Goal: Task Accomplishment & Management: Manage account settings

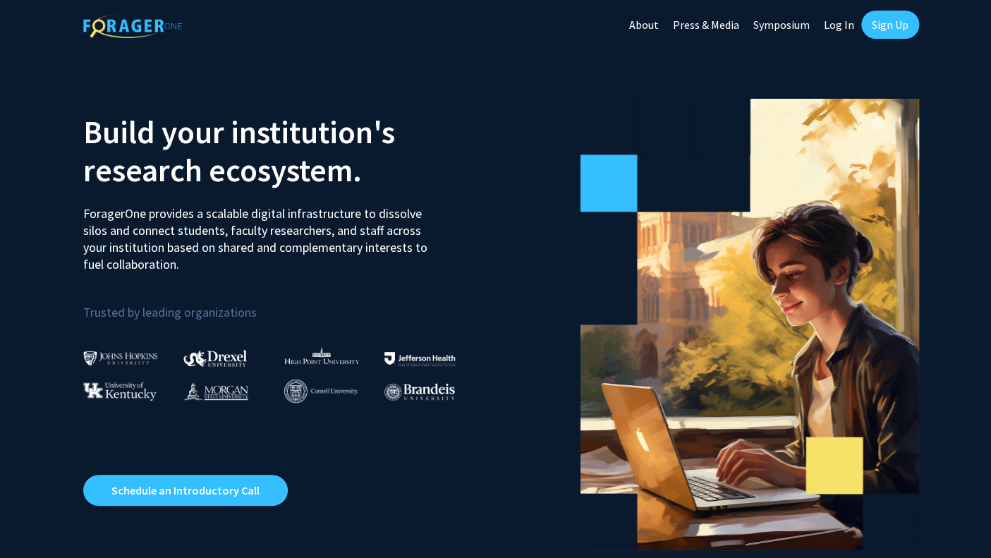
click at [893, 31] on link "Sign Up" at bounding box center [890, 25] width 58 height 28
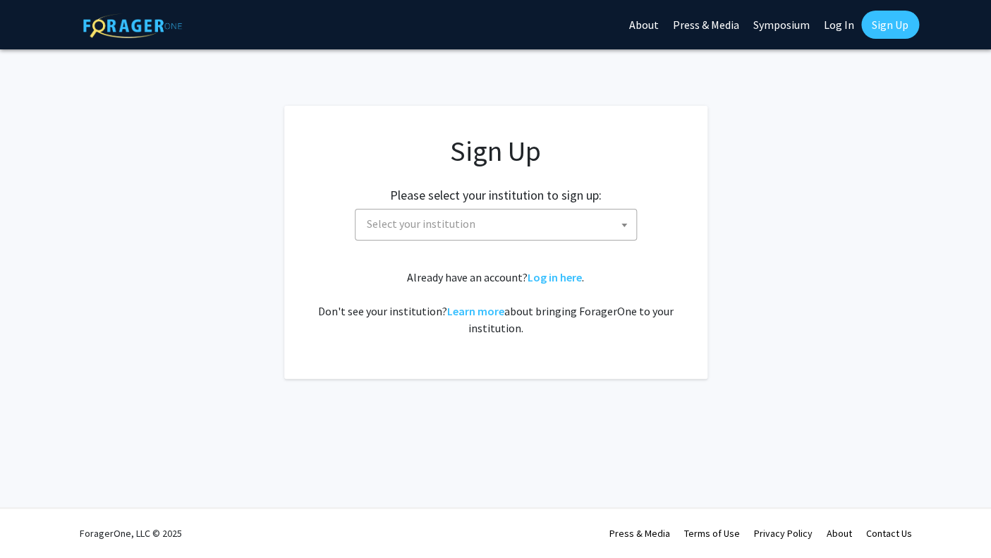
click at [624, 219] on span at bounding box center [624, 225] width 14 height 31
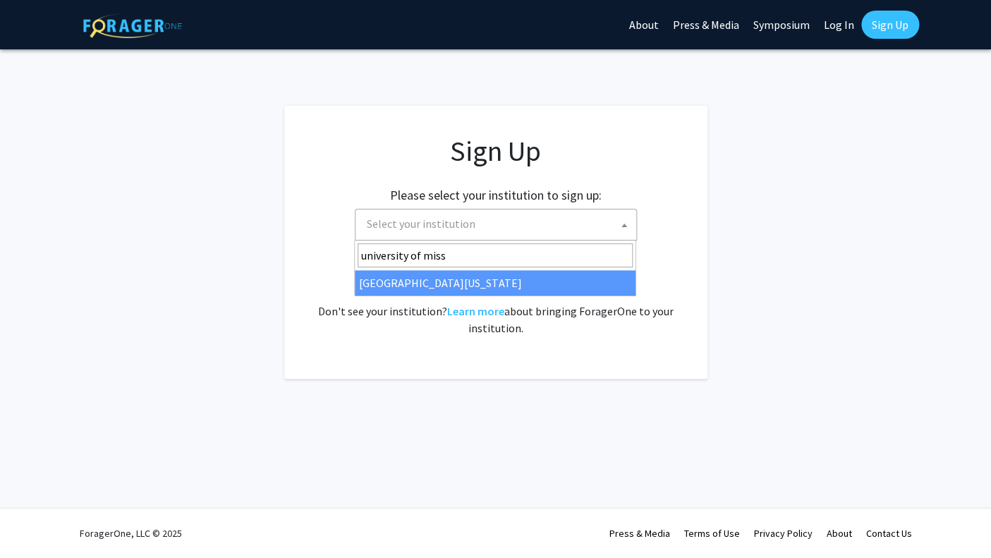
type input "university of miss"
select select "33"
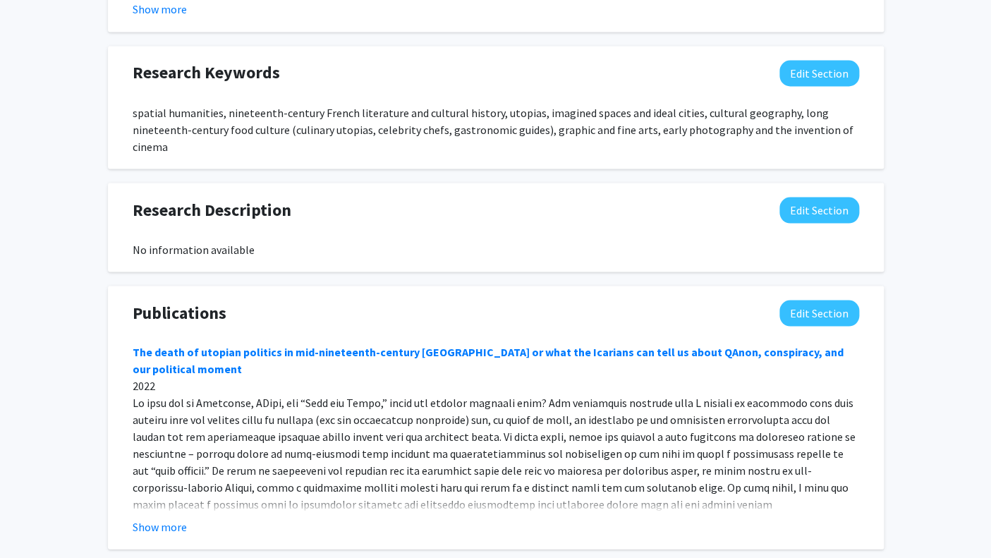
scroll to position [1100, 0]
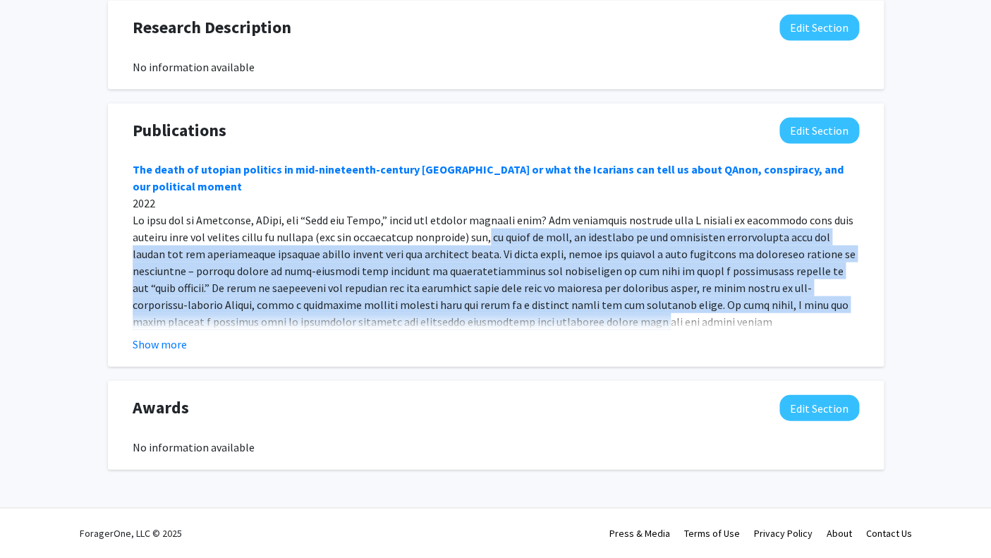
drag, startPoint x: 441, startPoint y: 227, endPoint x: 463, endPoint y: 309, distance: 84.7
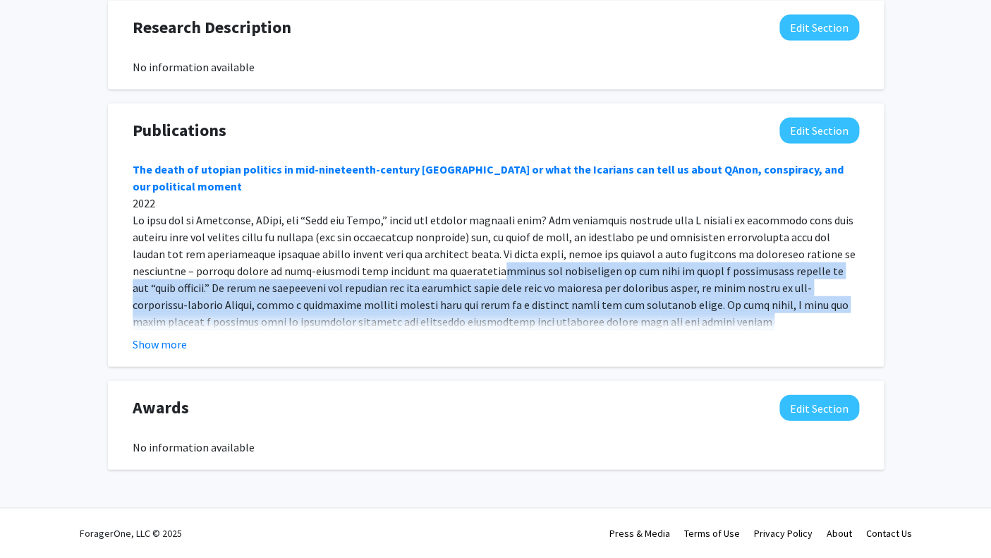
drag, startPoint x: 372, startPoint y: 250, endPoint x: 593, endPoint y: 338, distance: 237.5
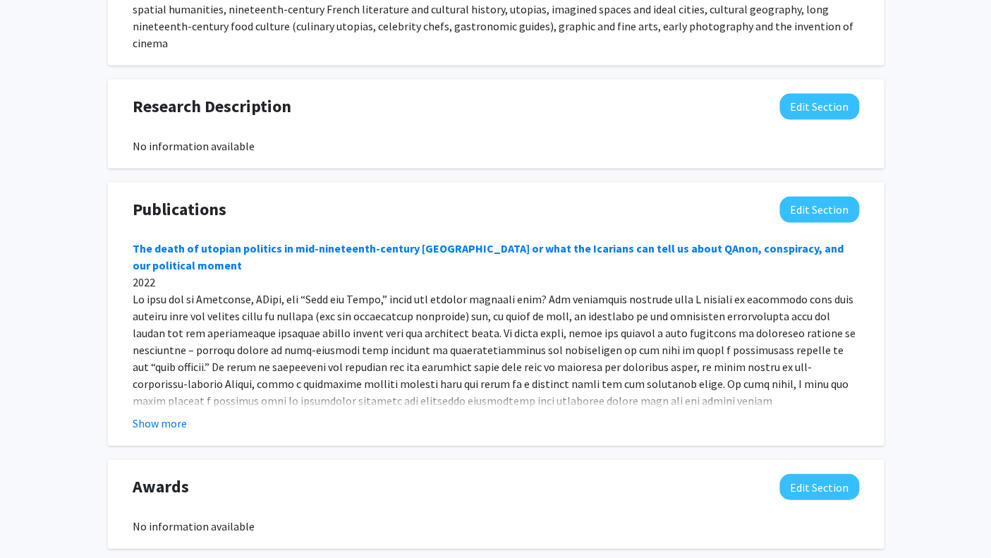
scroll to position [1004, 0]
click at [849, 223] on button "Edit Section" at bounding box center [820, 210] width 80 height 26
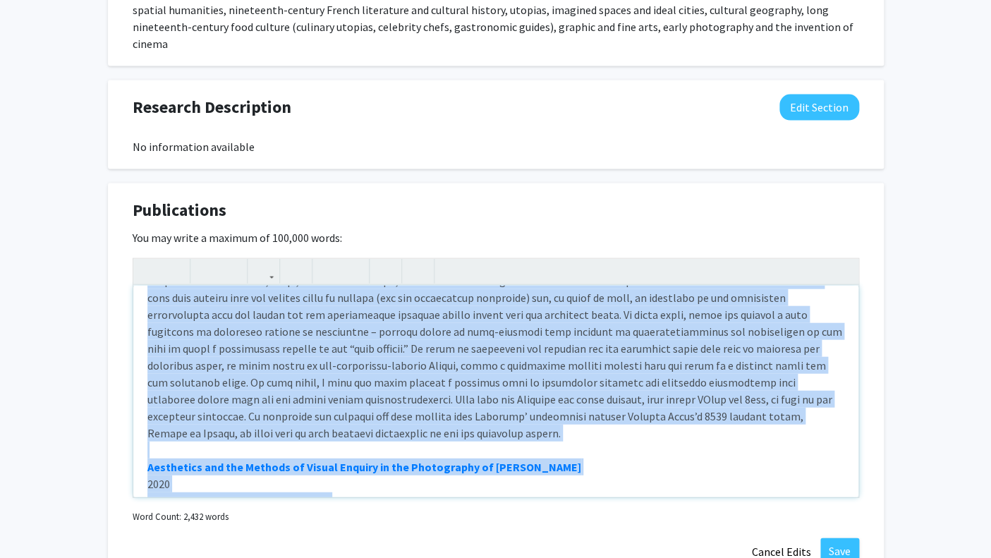
scroll to position [80, 0]
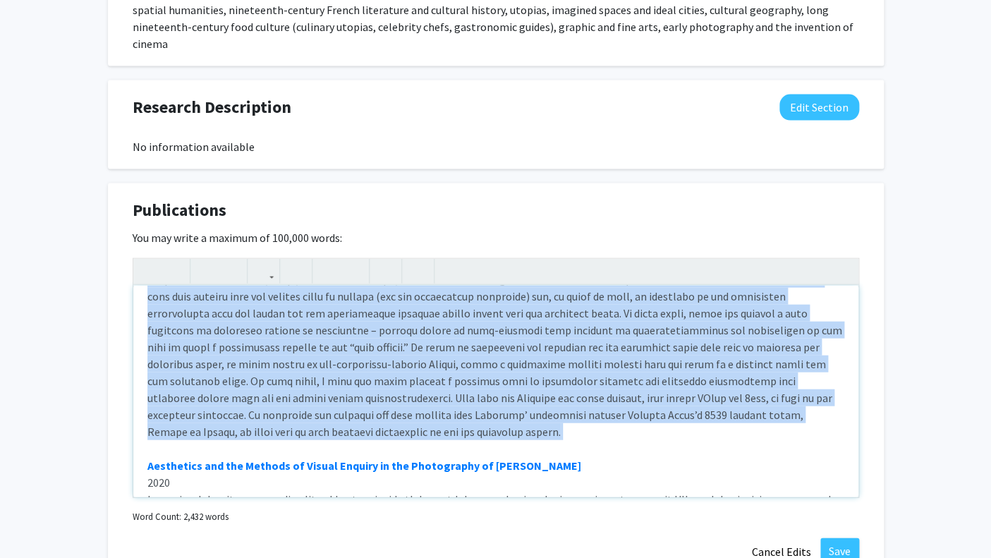
drag, startPoint x: 140, startPoint y: 320, endPoint x: 325, endPoint y: 461, distance: 232.0
click at [325, 461] on div "The death of utopian politics in mid-nineteenth-century France or what the Icar…" at bounding box center [495, 391] width 725 height 212
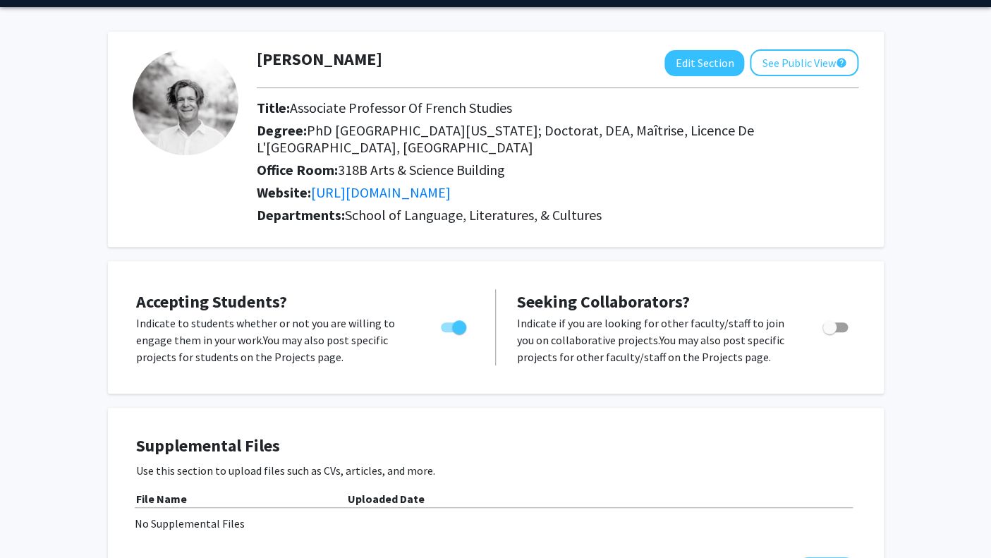
scroll to position [0, 0]
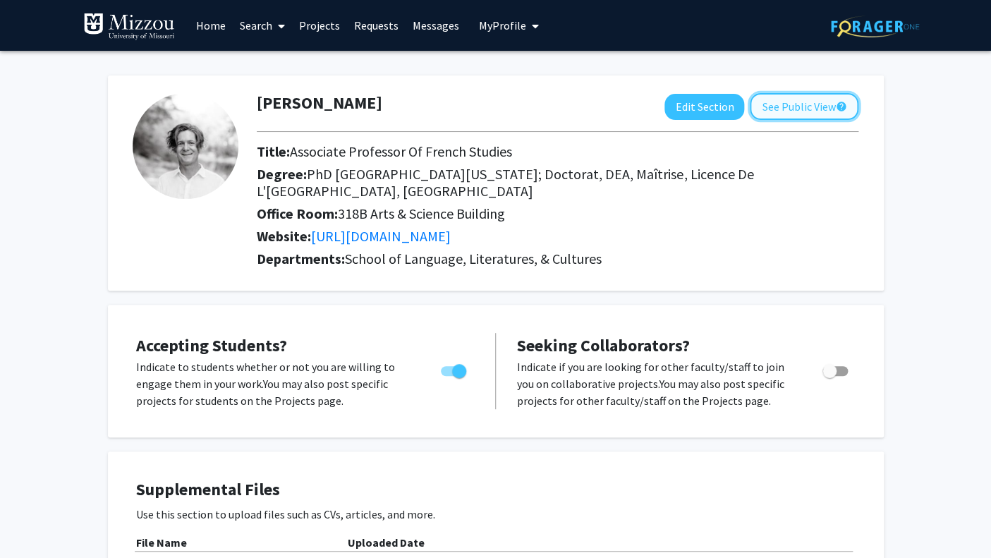
click at [788, 108] on button "See Public View help" at bounding box center [804, 106] width 109 height 27
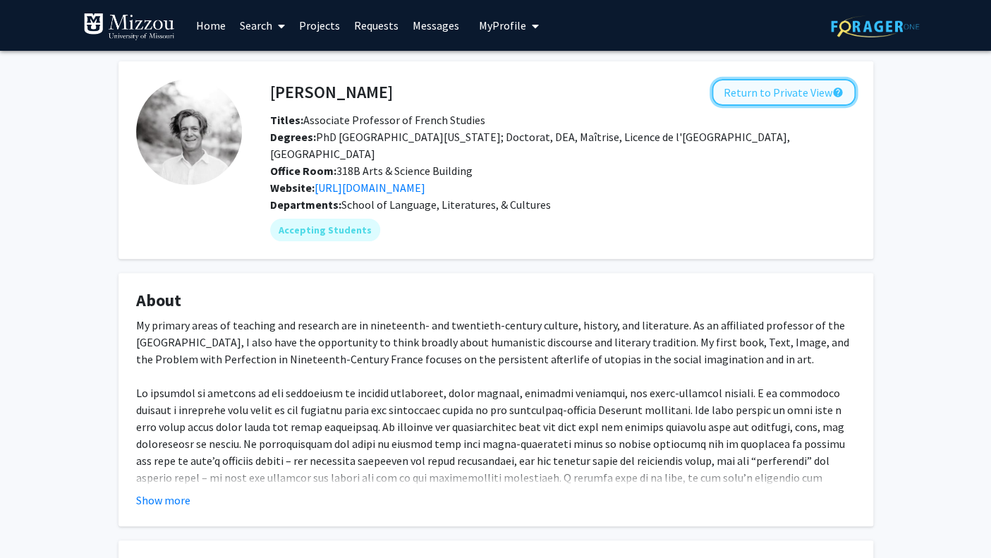
click at [769, 95] on button "Return to Private View help" at bounding box center [784, 92] width 144 height 27
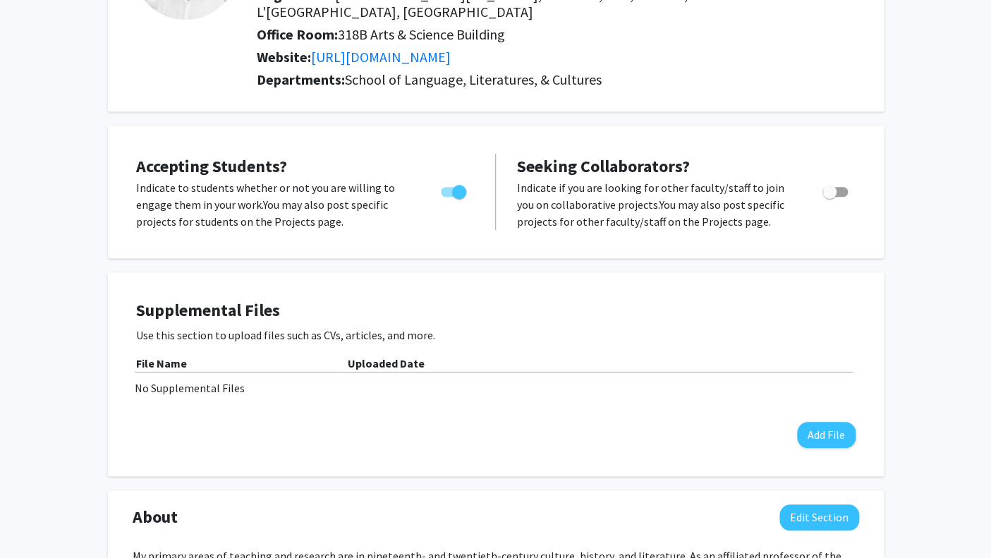
scroll to position [219, 0]
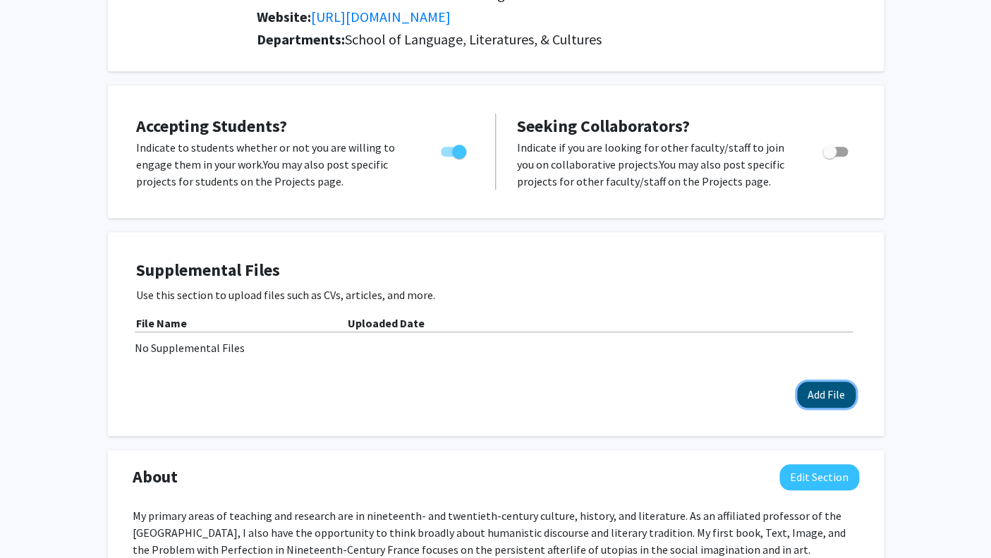
click at [818, 407] on button "Add File" at bounding box center [826, 395] width 59 height 26
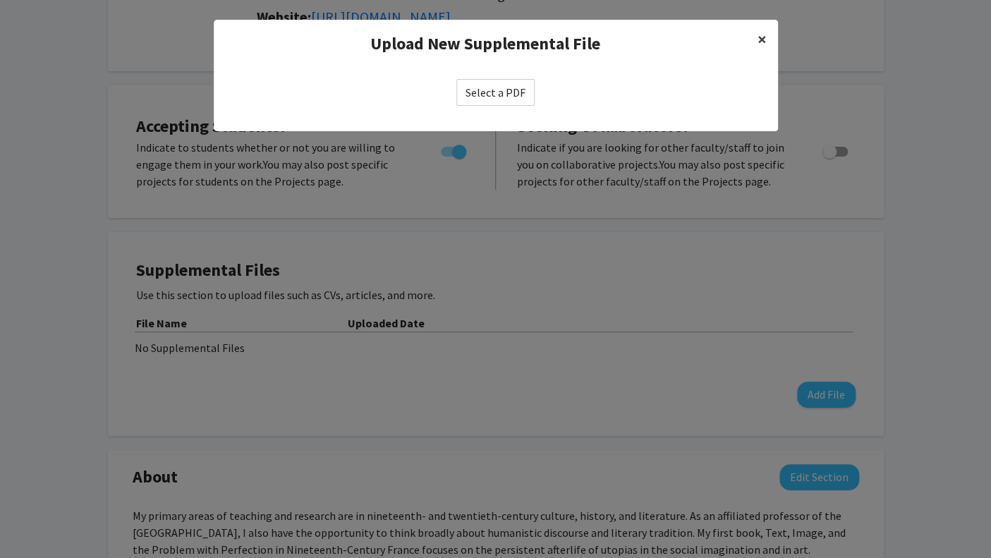
click at [762, 41] on span "×" at bounding box center [762, 39] width 9 height 22
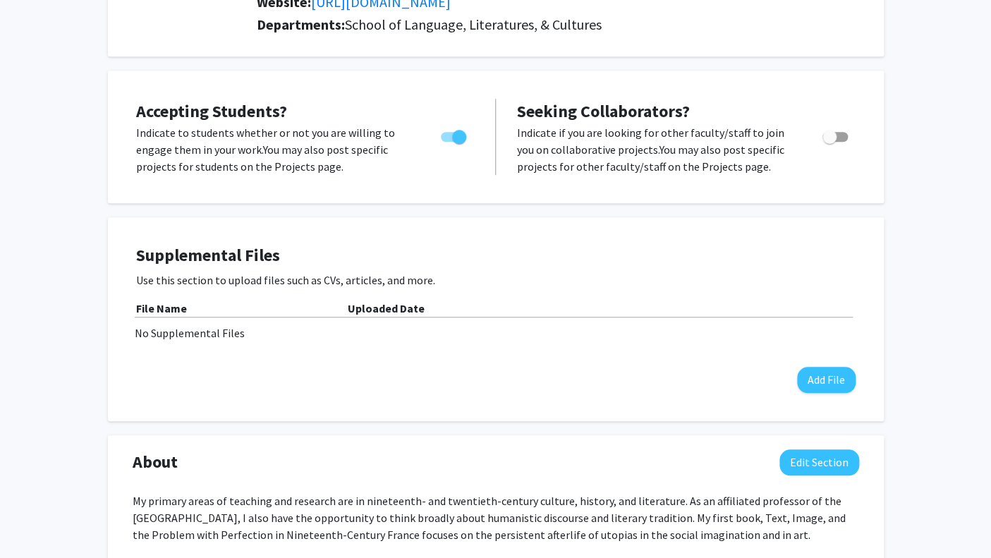
scroll to position [243, 0]
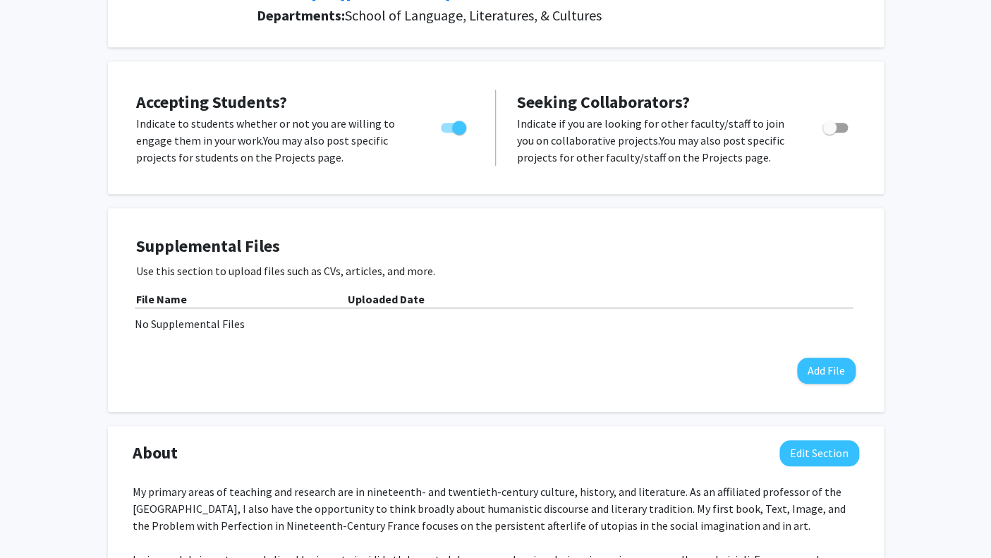
click at [307, 148] on p "Indicate to students whether or not you are willing to engage them in your work…" at bounding box center [275, 140] width 278 height 51
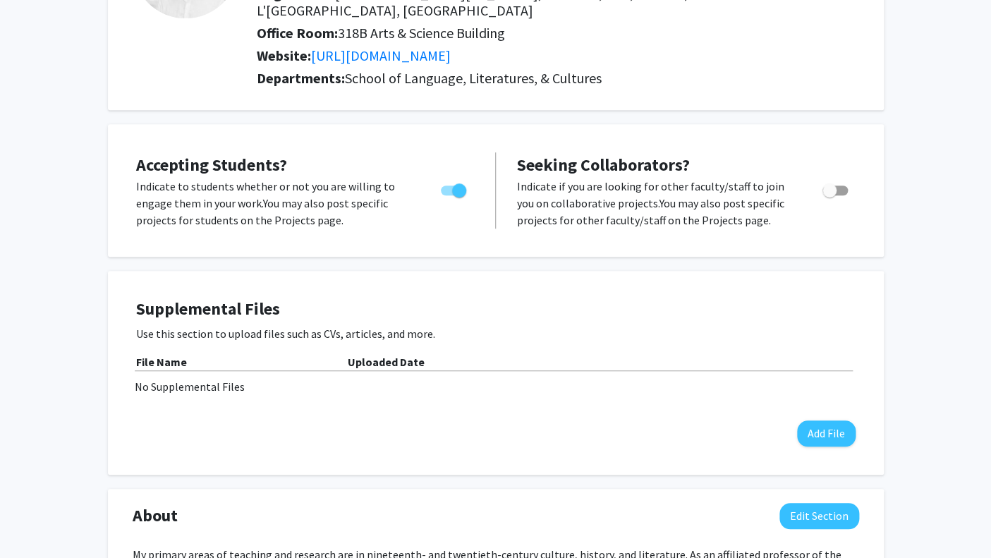
scroll to position [0, 0]
